Goal: Transaction & Acquisition: Subscribe to service/newsletter

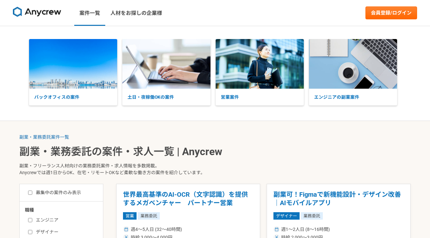
click at [395, 5] on nav "案件一覧 人材をお探しの企業様 会員登録/ログイン" at bounding box center [215, 13] width 430 height 26
click at [387, 12] on link "会員登録/ログイン" at bounding box center [391, 12] width 52 height 13
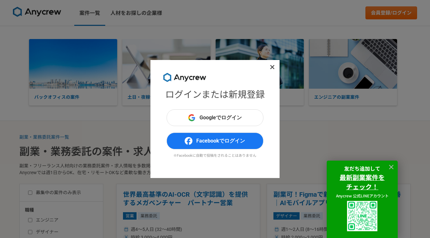
click at [389, 162] on div at bounding box center [391, 167] width 10 height 10
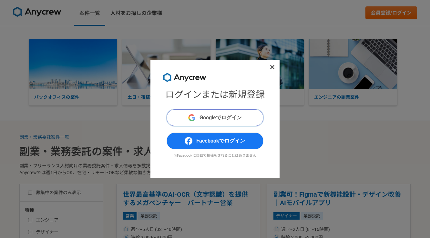
click at [232, 118] on span "Googleでログイン" at bounding box center [221, 118] width 42 height 8
click at [272, 66] on icon at bounding box center [272, 67] width 5 height 6
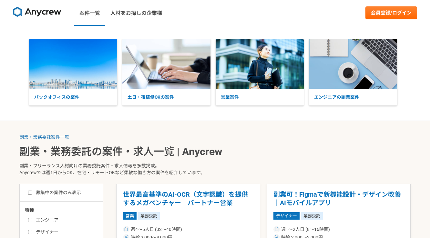
click at [70, 192] on label "募集中の案件のみ表示" at bounding box center [54, 193] width 53 height 7
click at [32, 192] on input "募集中の案件のみ表示" at bounding box center [30, 193] width 4 height 4
checkbox input "true"
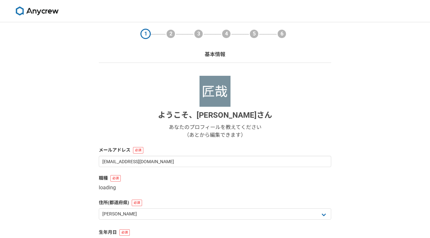
select select "13"
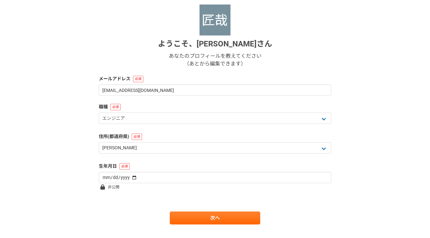
scroll to position [84, 0]
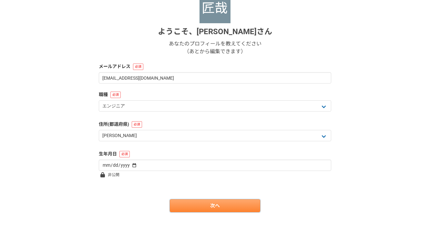
click at [190, 207] on link "次へ" at bounding box center [215, 206] width 90 height 13
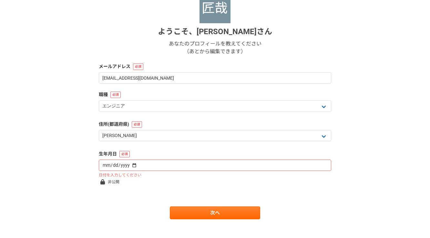
click at [149, 171] on div "日付を入力してください" at bounding box center [215, 169] width 232 height 18
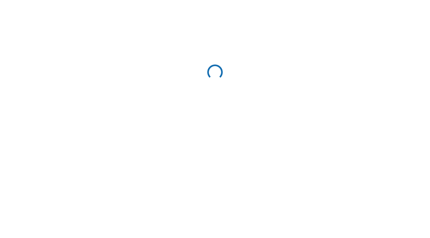
scroll to position [0, 0]
select select "13"
